Goal: Check status

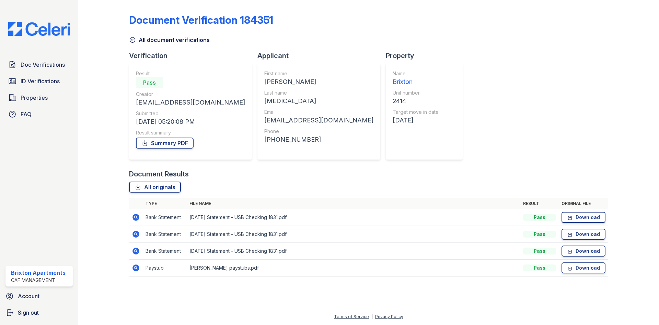
click at [33, 73] on div "Doc Verifications ID Verifications Properties FAQ" at bounding box center [39, 89] width 73 height 63
click at [36, 78] on span "ID Verifications" at bounding box center [40, 81] width 39 height 8
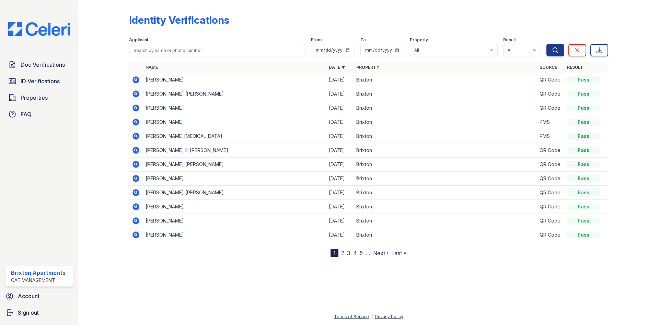
click at [137, 78] on icon at bounding box center [136, 79] width 7 height 7
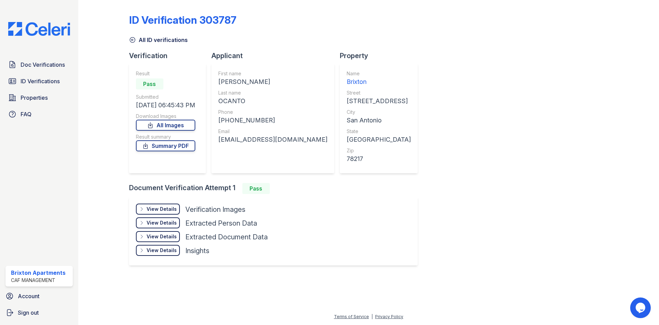
click at [160, 208] on div "View Details" at bounding box center [162, 208] width 30 height 7
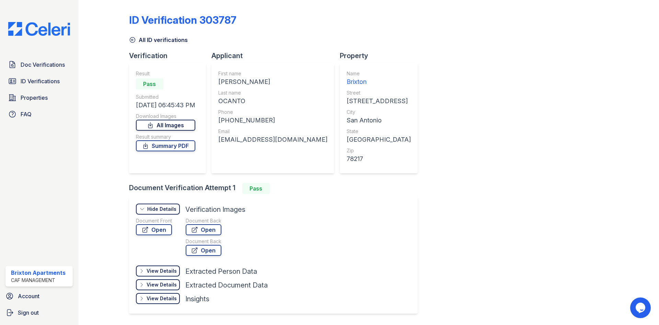
click at [179, 123] on link "All Images" at bounding box center [165, 125] width 59 height 11
click at [194, 144] on link "Summary PDF" at bounding box center [165, 145] width 59 height 11
